Goal: Information Seeking & Learning: Learn about a topic

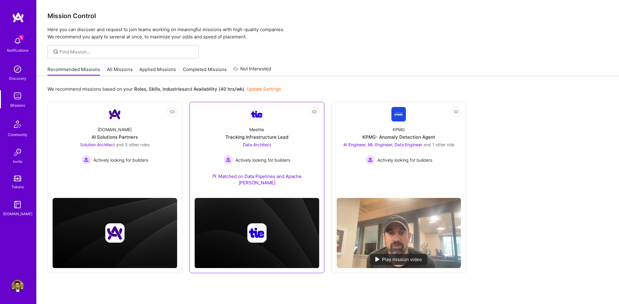
click at [281, 137] on div "Tracking Infrastructure Lead" at bounding box center [256, 137] width 63 height 6
